Goal: Task Accomplishment & Management: Manage account settings

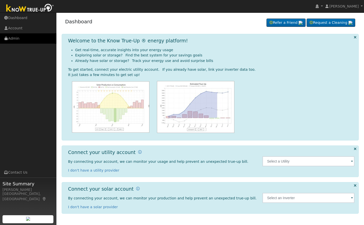
click at [22, 38] on link "Admin" at bounding box center [28, 38] width 56 height 10
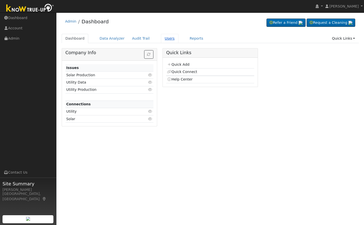
click at [161, 36] on link "Users" at bounding box center [170, 38] width 18 height 9
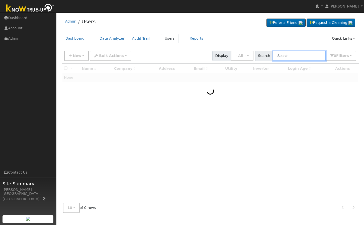
click at [290, 57] on input "text" at bounding box center [299, 56] width 53 height 10
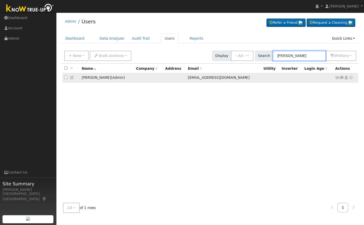
type input "[PERSON_NAME]"
click at [73, 78] on icon at bounding box center [72, 78] width 5 height 4
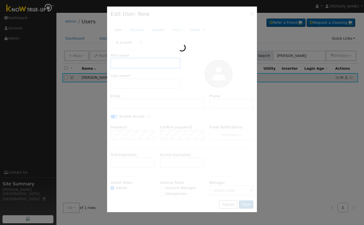
type input "[PERSON_NAME]"
type input "[EMAIL_ADDRESS][DOMAIN_NAME]"
checkbox input "true"
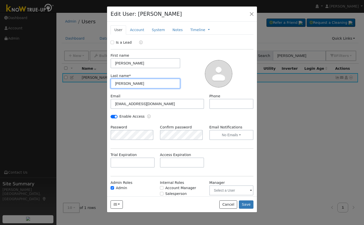
click at [141, 80] on input "[PERSON_NAME]" at bounding box center [146, 83] width 70 height 10
type input "[PERSON_NAME]"
drag, startPoint x: 192, startPoint y: 88, endPoint x: 216, endPoint y: 105, distance: 29.0
click at [193, 88] on div at bounding box center [218, 73] width 73 height 41
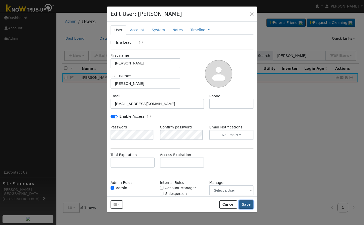
click at [245, 203] on button "Save" at bounding box center [246, 204] width 15 height 9
